Goal: Transaction & Acquisition: Purchase product/service

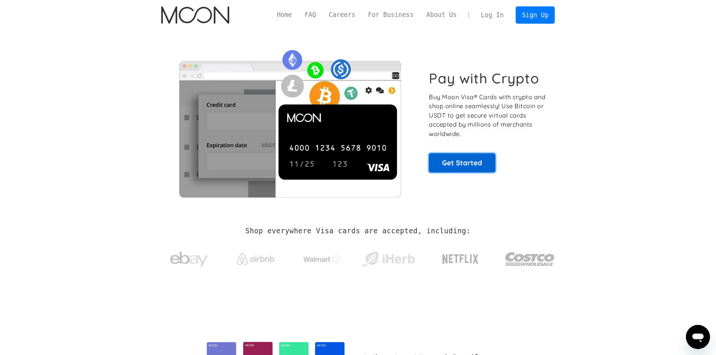
click at [449, 165] on link "Get Started" at bounding box center [462, 162] width 67 height 19
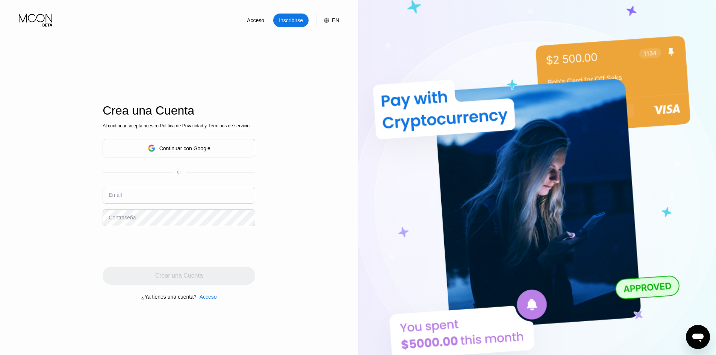
click at [120, 197] on div "Email" at bounding box center [115, 195] width 13 height 6
click at [121, 195] on div "Email" at bounding box center [115, 195] width 13 height 6
drag, startPoint x: 111, startPoint y: 195, endPoint x: 120, endPoint y: 204, distance: 12.2
click at [113, 197] on div "Email" at bounding box center [115, 195] width 13 height 6
click at [126, 194] on input "text" at bounding box center [179, 195] width 153 height 17
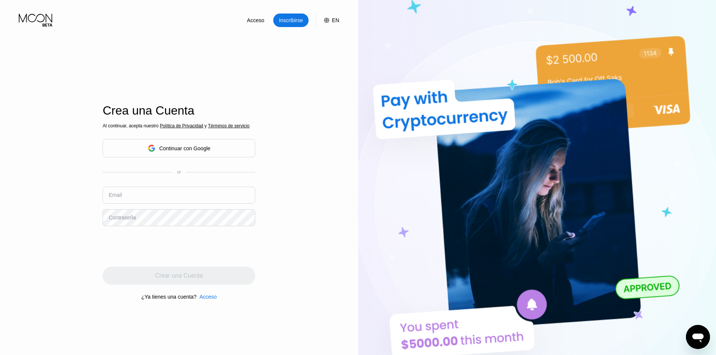
click at [113, 194] on div "Email" at bounding box center [115, 195] width 13 height 6
click at [124, 196] on input "text" at bounding box center [179, 195] width 153 height 17
click at [212, 300] on div "Acceso" at bounding box center [208, 297] width 17 height 6
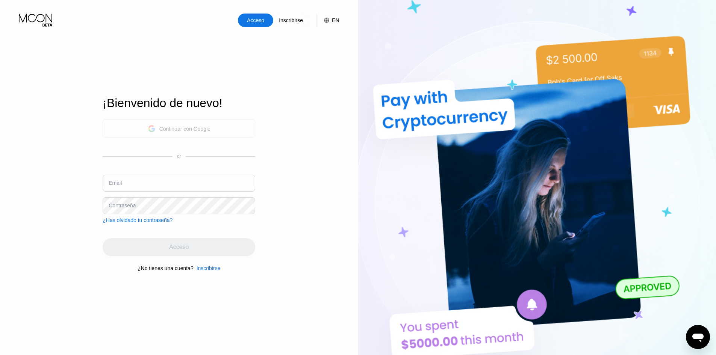
click at [191, 127] on div "Continuar con Google" at bounding box center [184, 129] width 51 height 6
click at [136, 182] on input "text" at bounding box center [179, 183] width 153 height 17
type input "[EMAIL_ADDRESS][DOMAIN_NAME]"
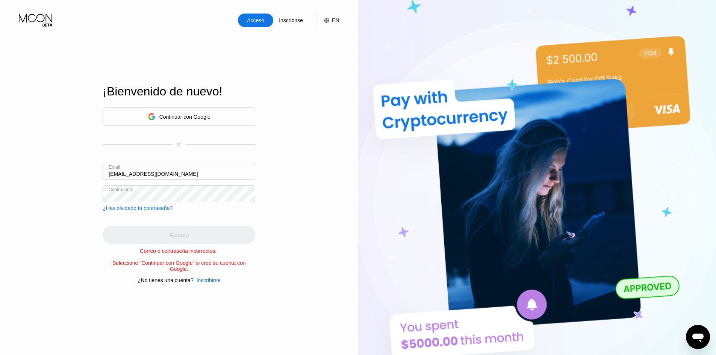
click at [203, 281] on div "Inscribirse" at bounding box center [209, 280] width 24 height 6
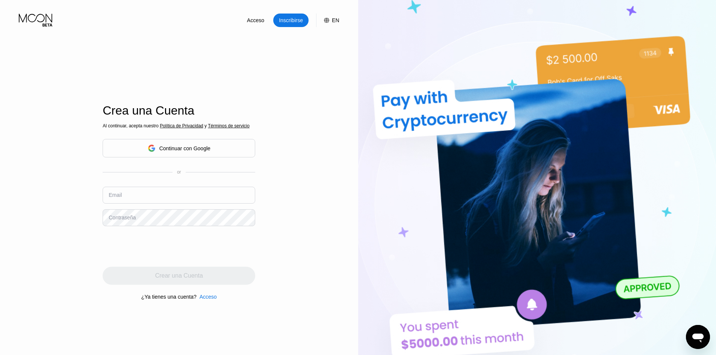
click at [147, 199] on input "text" at bounding box center [179, 195] width 153 height 17
type input "[EMAIL_ADDRESS][DOMAIN_NAME]"
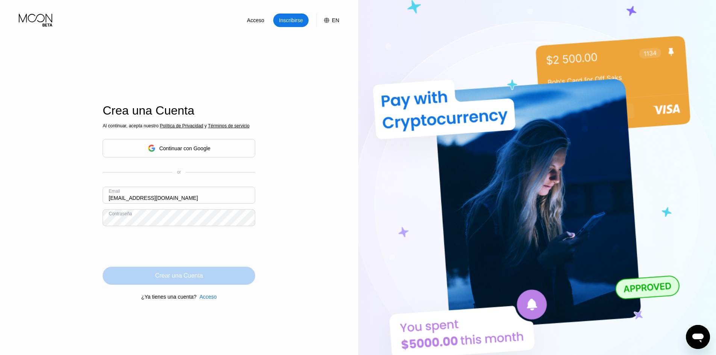
click at [159, 278] on div "Crear una Cuenta" at bounding box center [179, 276] width 48 height 8
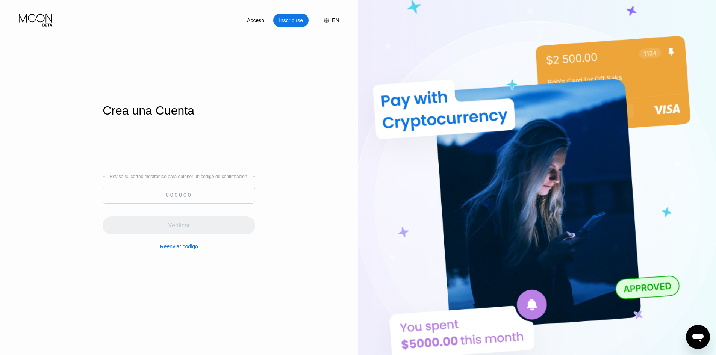
click at [172, 199] on input at bounding box center [179, 195] width 153 height 17
paste input "435722"
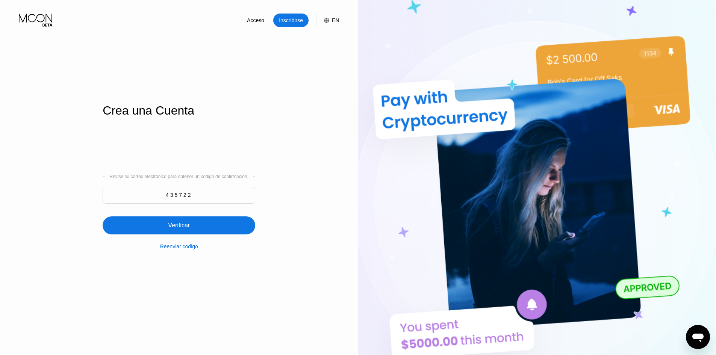
type input "435722"
click at [179, 221] on div "Verificar" at bounding box center [179, 225] width 153 height 18
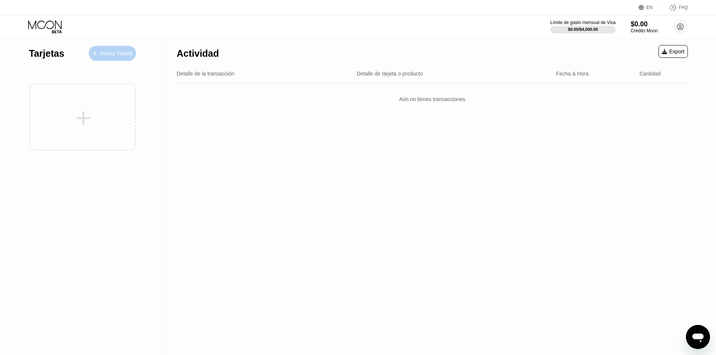
click at [113, 53] on div "Nueva Tarjeta" at bounding box center [116, 53] width 32 height 6
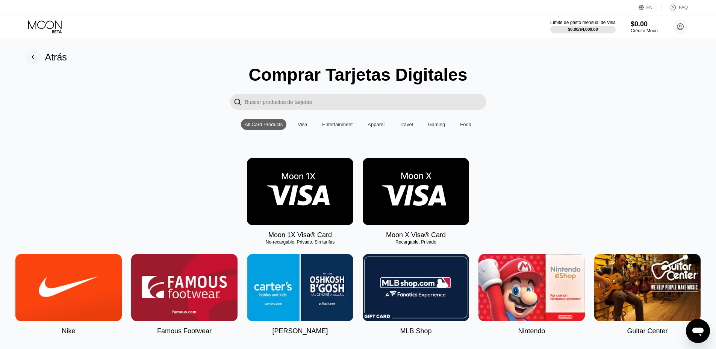
click at [289, 191] on img at bounding box center [300, 191] width 106 height 67
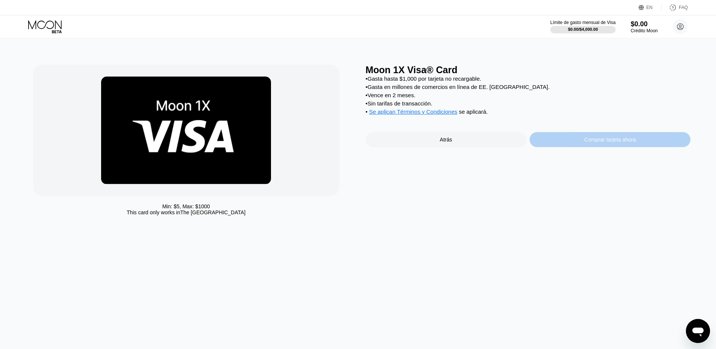
click at [594, 143] on div "Comprar tarjeta ahora" at bounding box center [609, 140] width 51 height 6
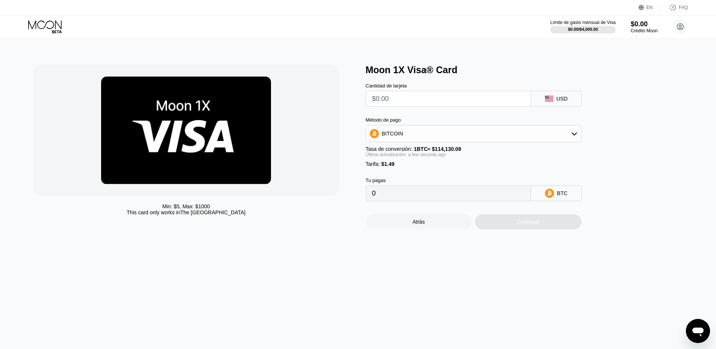
click at [406, 133] on div "BITCOIN" at bounding box center [473, 133] width 215 height 15
click at [398, 131] on div "BITCOIN" at bounding box center [473, 133] width 215 height 15
click at [404, 135] on div "BITCOIN" at bounding box center [473, 133] width 215 height 15
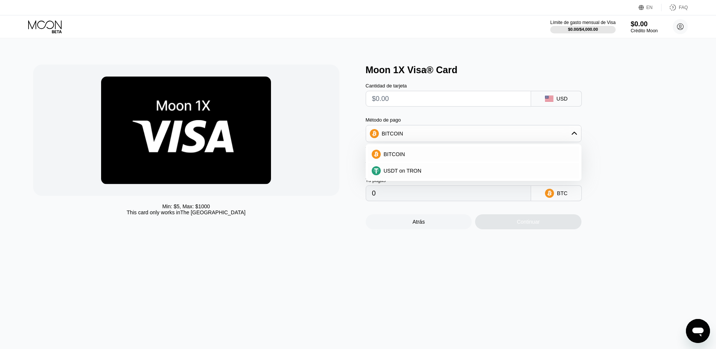
click at [398, 100] on input "text" at bounding box center [448, 98] width 153 height 15
type input "$1"
type input "0.00002182"
type input "$10"
type input "0.00010068"
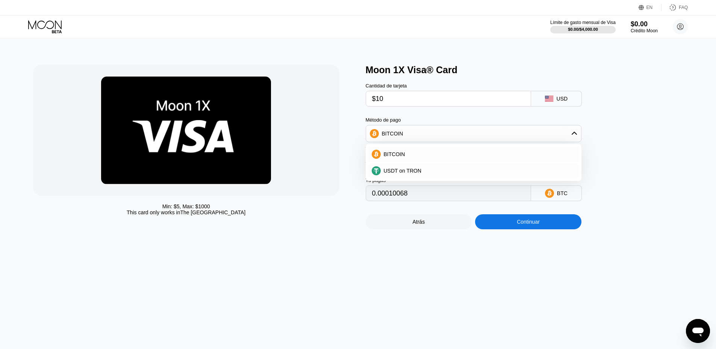
type input "$10"
click at [525, 225] on div "Continuar" at bounding box center [528, 222] width 23 height 6
click at [401, 157] on span "BITCOIN" at bounding box center [394, 154] width 21 height 6
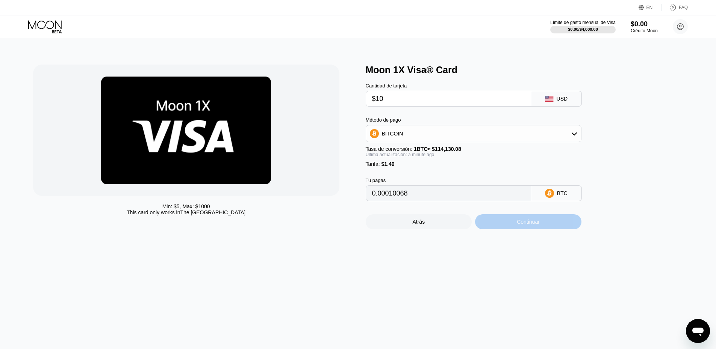
click at [536, 225] on div "Continuar" at bounding box center [528, 222] width 23 height 6
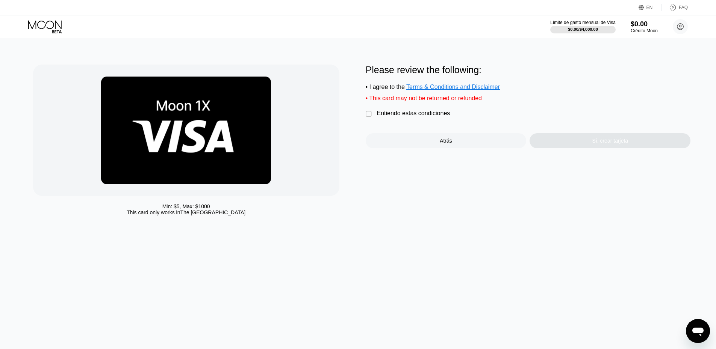
click at [377, 117] on div "Entiendo estas condiciones" at bounding box center [413, 113] width 73 height 7
click at [572, 145] on div "Sí, crear tarjeta" at bounding box center [609, 140] width 161 height 15
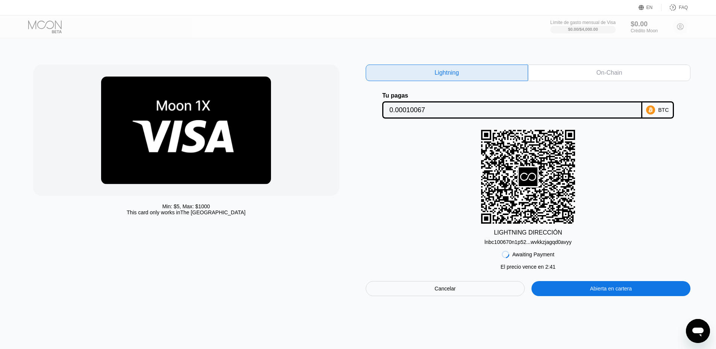
click at [496, 243] on div "lnbc100670n1p52...wvkkzjagqd0avyy" at bounding box center [527, 242] width 87 height 6
click at [597, 71] on div "On-Chain" at bounding box center [609, 73] width 26 height 8
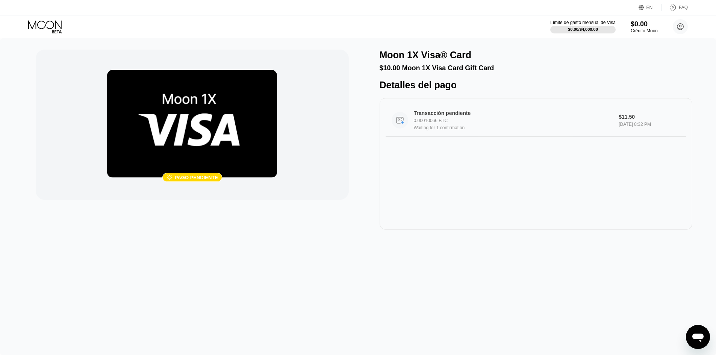
click at [433, 137] on div "Transacción pendiente 0.00010066 BTC Waiting for 1 confirmation $11.50 Aug 23, …" at bounding box center [536, 120] width 301 height 33
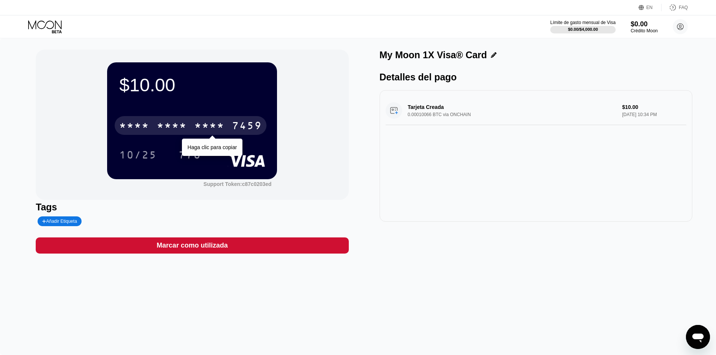
click at [185, 126] on div "* * * *" at bounding box center [172, 127] width 30 height 12
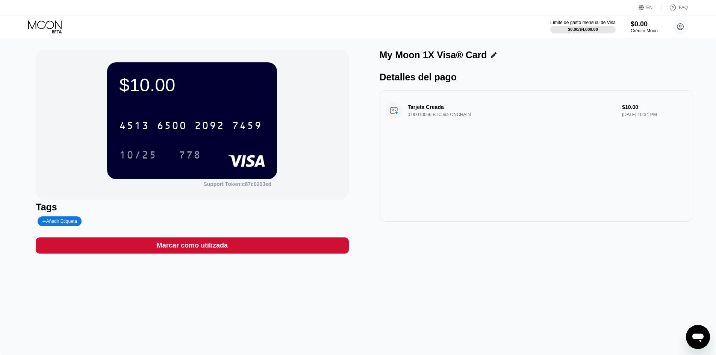
click at [588, 227] on div "My Moon 1X Visa® Card Detalles del pago Tarjeta Creada 0.00010066 BTC via ONCHA…" at bounding box center [536, 152] width 313 height 204
